Goal: Communication & Community: Answer question/provide support

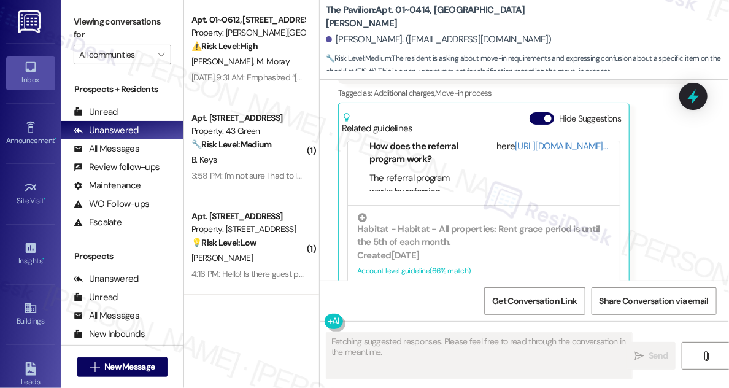
scroll to position [2294, 0]
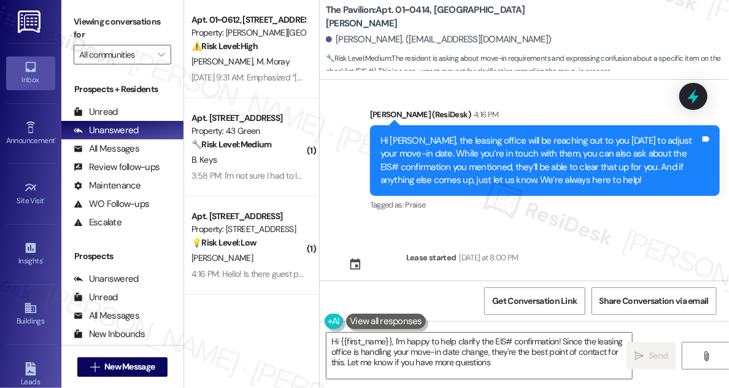
type textarea "Hi {{first_name}}, I'm happy to help clarify the EIS# confirmation! Since the l…"
click at [535, 134] on div "Hi [PERSON_NAME], the leasing office will be reaching out to you [DATE] to adju…" at bounding box center [540, 160] width 320 height 53
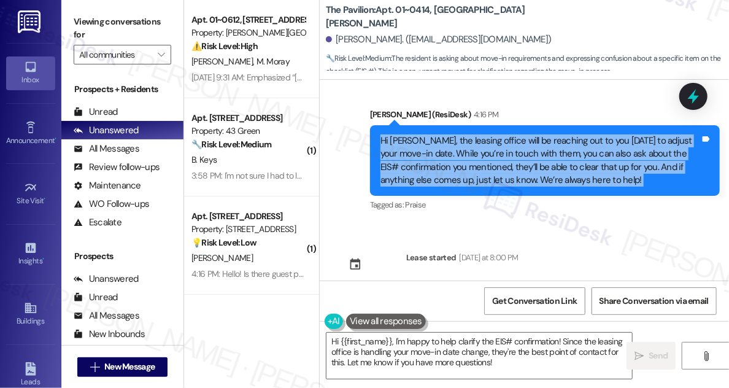
click at [535, 134] on div "Hi [PERSON_NAME], the leasing office will be reaching out to you [DATE] to adju…" at bounding box center [540, 160] width 320 height 53
click at [494, 145] on div "Hi [PERSON_NAME], the leasing office will be reaching out to you [DATE] to adju…" at bounding box center [540, 160] width 320 height 53
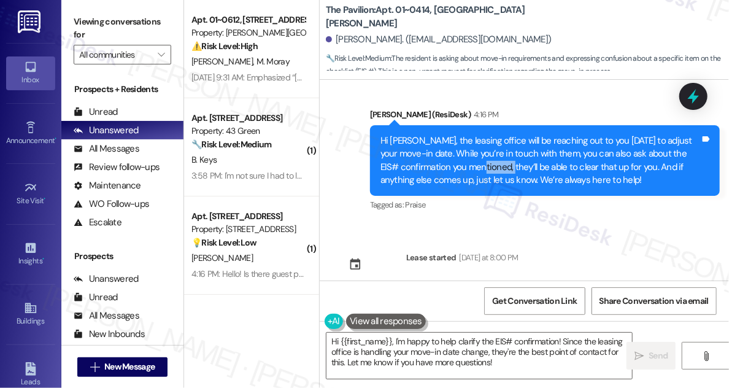
click at [494, 145] on div "Hi [PERSON_NAME], the leasing office will be reaching out to you [DATE] to adju…" at bounding box center [540, 160] width 320 height 53
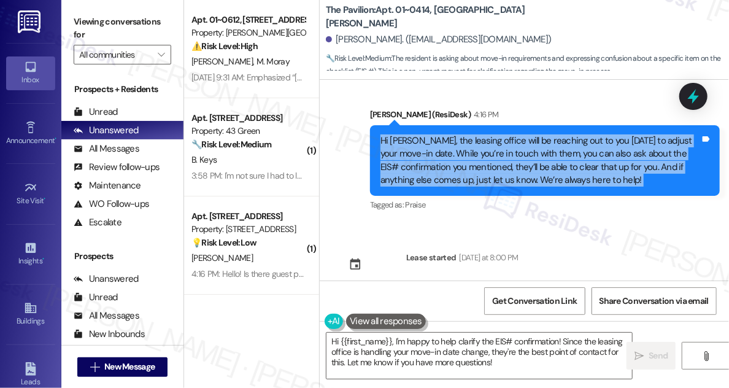
click at [494, 145] on div "Hi [PERSON_NAME], the leasing office will be reaching out to you [DATE] to adju…" at bounding box center [540, 160] width 320 height 53
click at [566, 134] on div "Hi [PERSON_NAME], the leasing office will be reaching out to you [DATE] to adju…" at bounding box center [540, 160] width 320 height 53
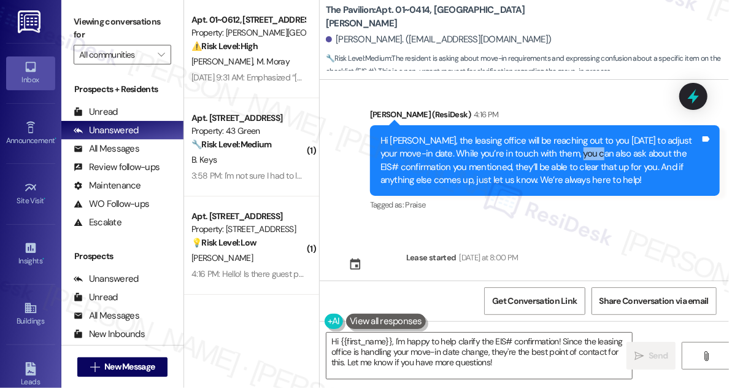
click at [566, 134] on div "Hi [PERSON_NAME], the leasing office will be reaching out to you [DATE] to adju…" at bounding box center [540, 160] width 320 height 53
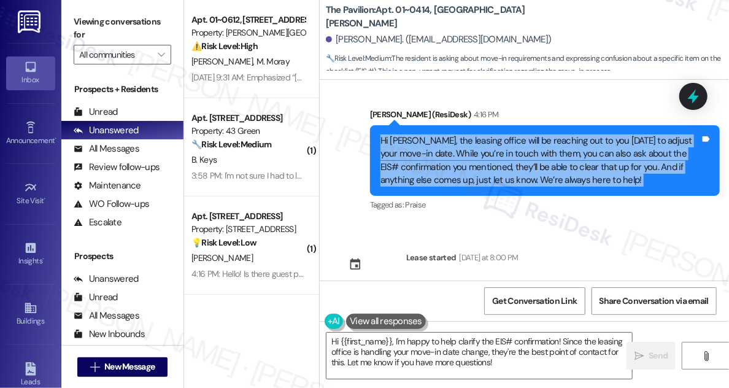
click at [566, 134] on div "Hi [PERSON_NAME], the leasing office will be reaching out to you [DATE] to adju…" at bounding box center [540, 160] width 320 height 53
click at [570, 134] on div "Hi [PERSON_NAME], the leasing office will be reaching out to you [DATE] to adju…" at bounding box center [540, 160] width 320 height 53
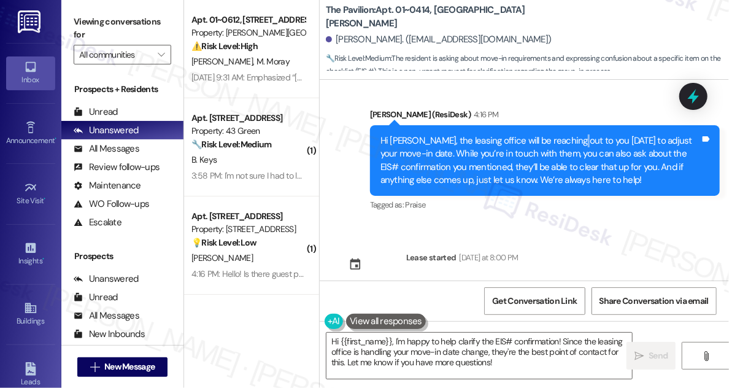
click at [570, 134] on div "Hi [PERSON_NAME], the leasing office will be reaching out to you [DATE] to adju…" at bounding box center [540, 160] width 320 height 53
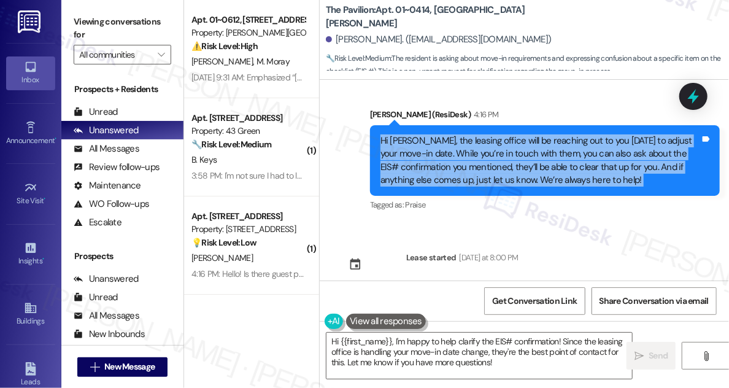
click at [570, 134] on div "Hi [PERSON_NAME], the leasing office will be reaching out to you [DATE] to adju…" at bounding box center [540, 160] width 320 height 53
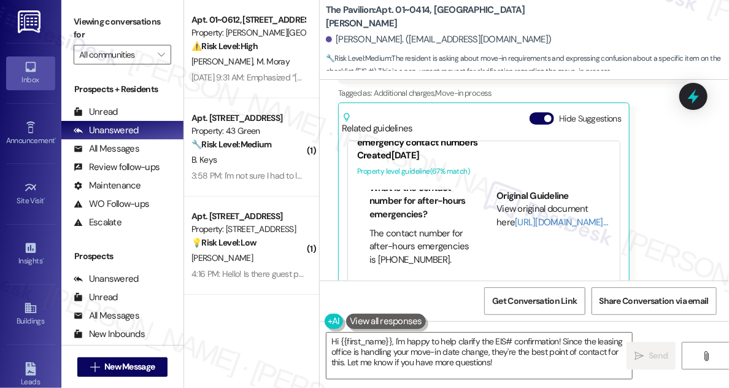
scroll to position [0, 0]
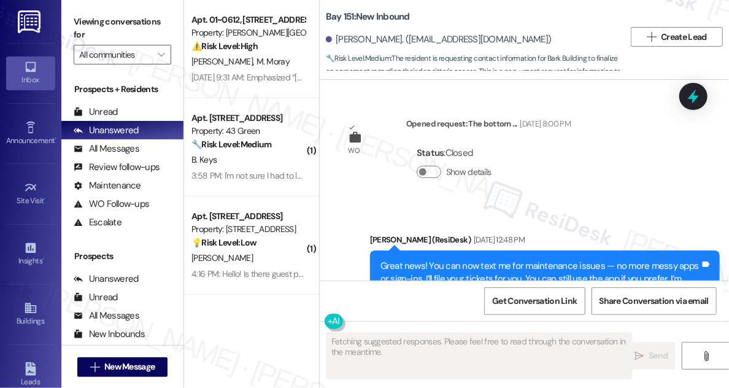
scroll to position [38336, 0]
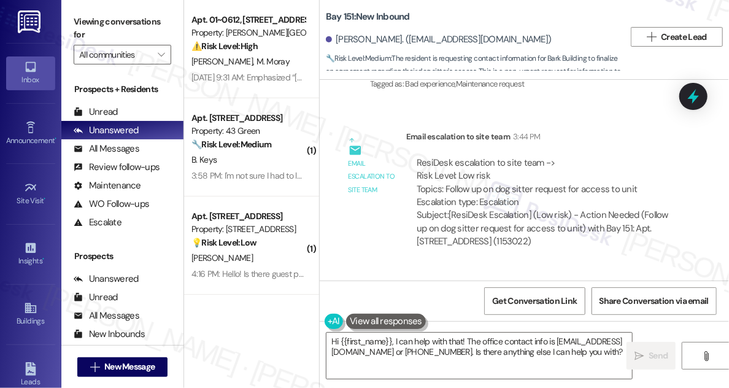
click at [449, 340] on textarea "Hi {{first_name}}, I can help with that! The office contact info is hello@bay15…" at bounding box center [478, 355] width 305 height 46
click at [450, 340] on textarea "Hi {{first_name}}, I can help with that! The office contact info is hello@bay15…" at bounding box center [478, 355] width 305 height 46
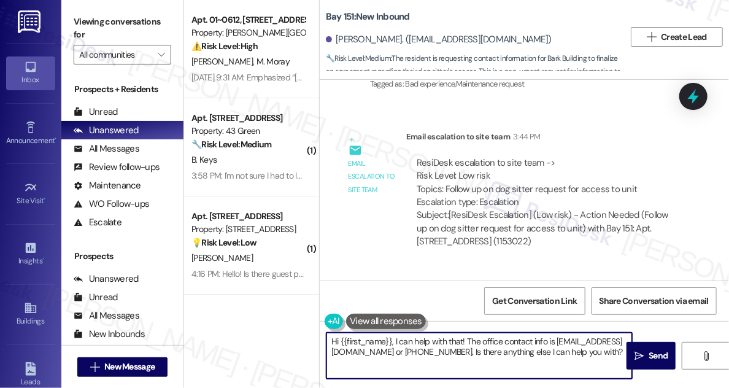
click at [450, 340] on textarea "Hi {{first_name}}, I can help with that! The office contact info is hello@bay15…" at bounding box center [478, 355] width 305 height 46
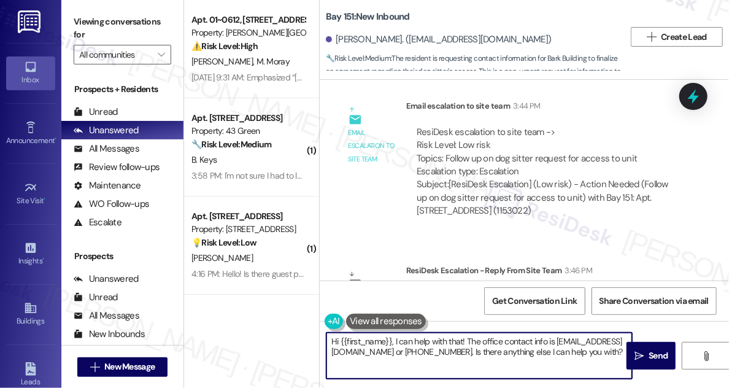
scroll to position [38336, 0]
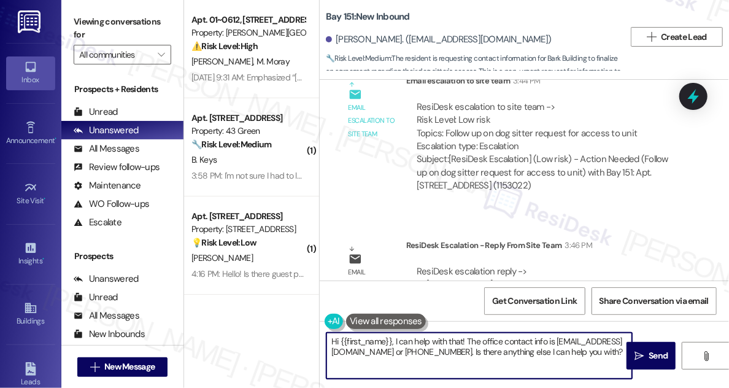
click at [482, 346] on textarea "Hi {{first_name}}, I can help with that! The office contact info is hello@bay15…" at bounding box center [478, 355] width 305 height 46
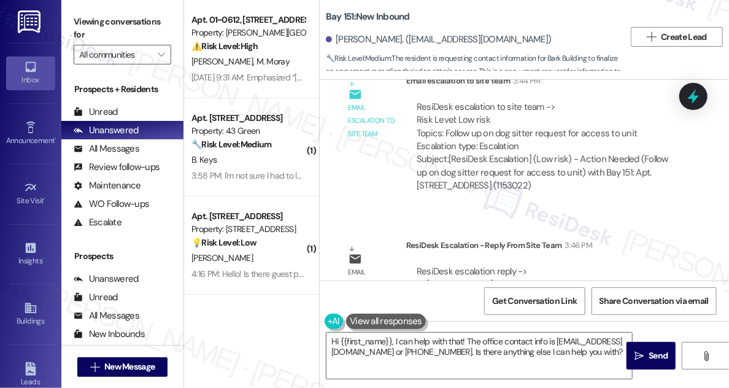
drag, startPoint x: 433, startPoint y: 220, endPoint x: 491, endPoint y: 238, distance: 60.3
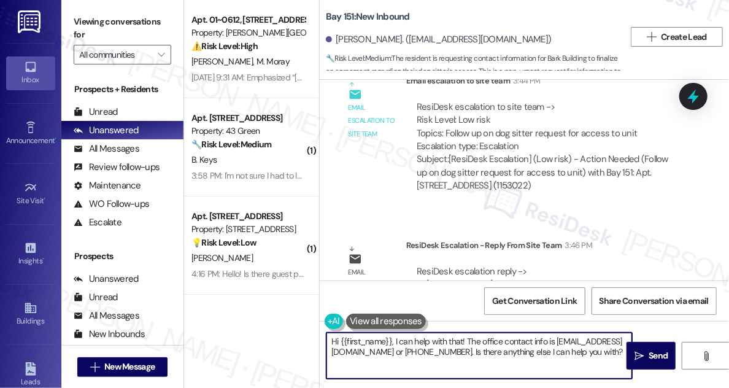
click at [438, 342] on textarea "Hi {{first_name}}, I can help with that! The office contact info is hello@bay15…" at bounding box center [478, 355] width 305 height 46
drag, startPoint x: 467, startPoint y: 340, endPoint x: 316, endPoint y: 325, distance: 151.7
click at [316, 325] on div "Apt. 01~0612, 750 N. Dearborn Property: Asbury Plaza ⚠️ Risk Level: High The re…" at bounding box center [456, 194] width 545 height 388
type textarea "The office contact info is hello@bay151.com or (201) 751-2004. Is there anythin…"
